Goal: Task Accomplishment & Management: Manage account settings

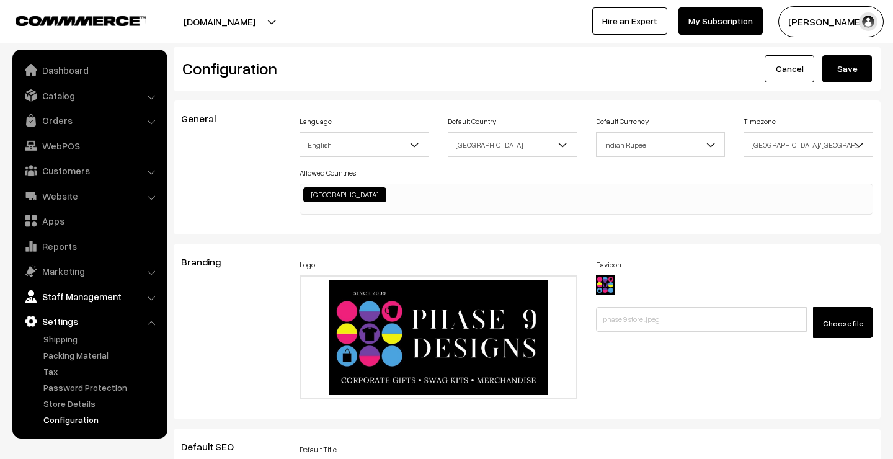
click at [97, 297] on link "Staff Management" at bounding box center [89, 296] width 148 height 22
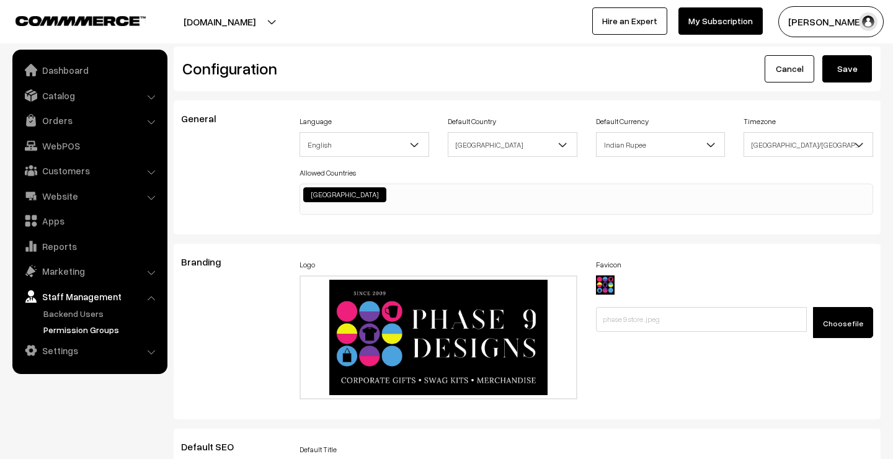
click at [87, 326] on link "Permission Groups" at bounding box center [101, 329] width 123 height 13
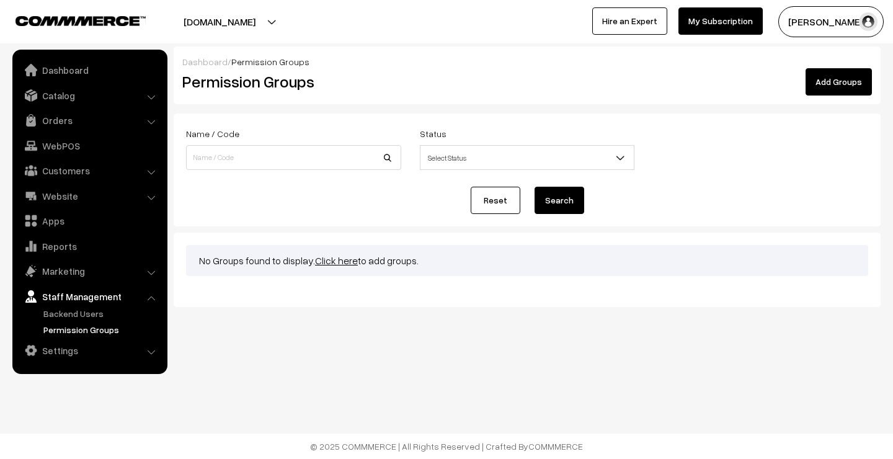
click at [847, 81] on link "Add Groups" at bounding box center [838, 81] width 66 height 27
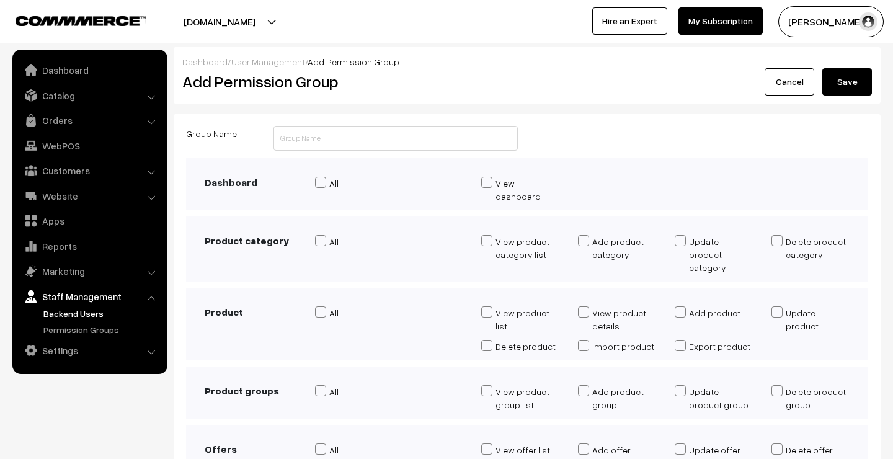
click at [66, 312] on link "Backend Users" at bounding box center [101, 313] width 123 height 13
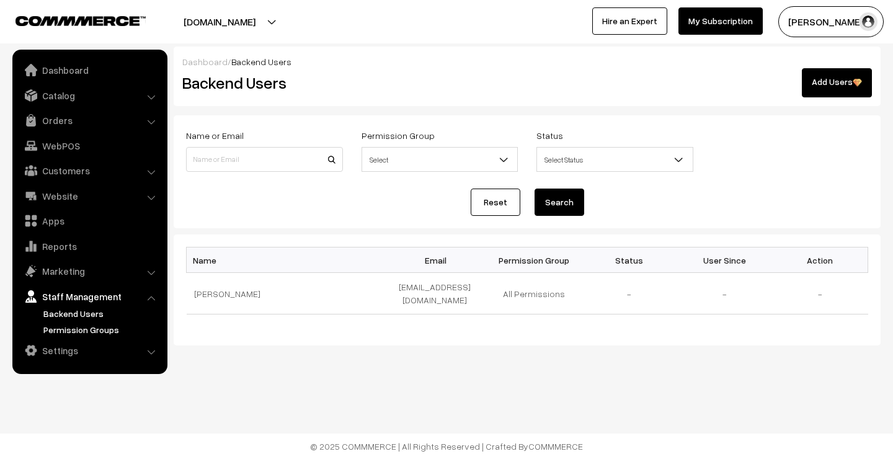
click at [66, 325] on link "Permission Groups" at bounding box center [101, 329] width 123 height 13
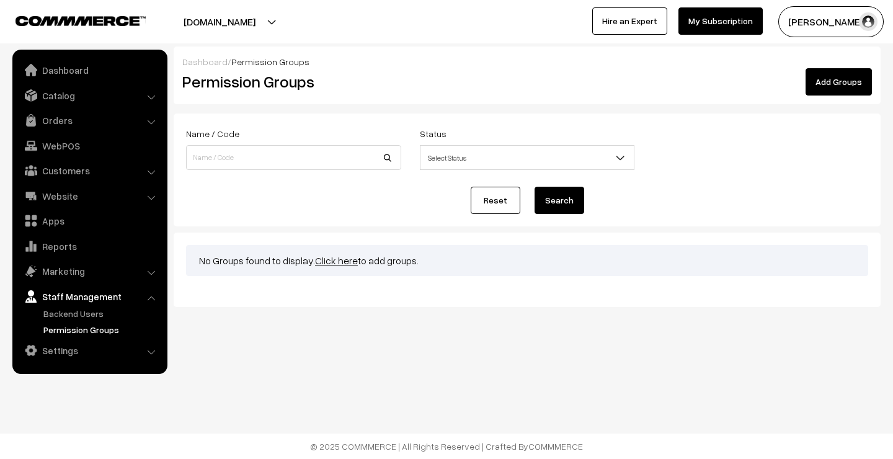
click at [844, 89] on link "Add Groups" at bounding box center [838, 81] width 66 height 27
